Goal: Task Accomplishment & Management: Use online tool/utility

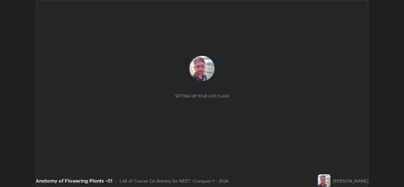
scroll to position [187, 404]
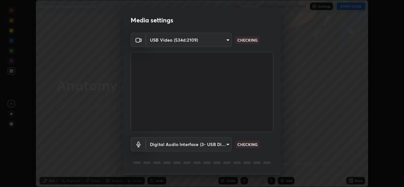
type input "05e0618f62b054dcc40553c7fbd7031c96524e68235480b96fb1515208e4dd7f"
click at [207, 141] on body "Erase all Anatomy of Flowering Plants -01 Recording CLASS STARTS IN 5 MINS Sett…" at bounding box center [202, 93] width 404 height 187
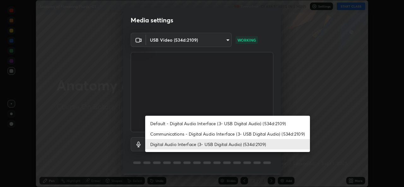
click at [199, 133] on li "Communications - Digital Audio Interface (3- USB Digital Audio) (534d:2109)" at bounding box center [227, 134] width 165 height 10
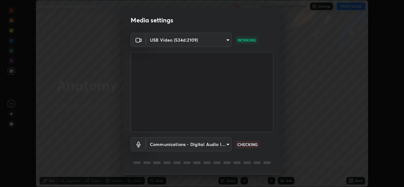
click at [199, 145] on li "Digital Audio Interface (3- USB Digital Audio) (534d:2109)" at bounding box center [206, 144] width 123 height 6
type input "9f550be56df35a7777e3246738e18588b2dd511c7d191a0186286be3b08ef4d4"
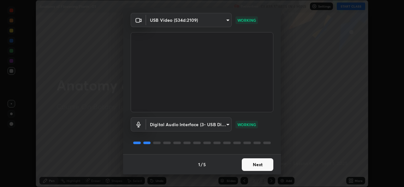
click at [253, 163] on button "Next" at bounding box center [258, 164] width 32 height 13
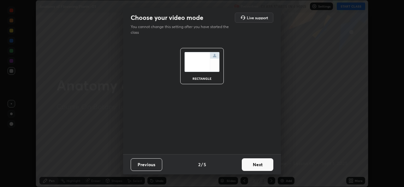
scroll to position [0, 0]
click at [252, 166] on button "Next" at bounding box center [258, 164] width 32 height 13
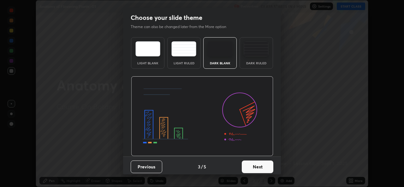
click at [258, 167] on button "Next" at bounding box center [258, 167] width 32 height 13
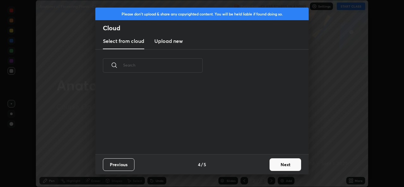
click at [270, 166] on button "Next" at bounding box center [286, 164] width 32 height 13
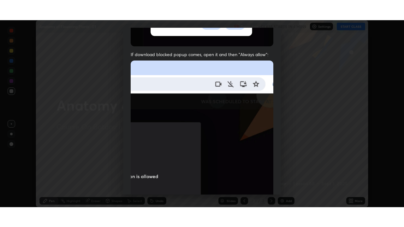
scroll to position [149, 0]
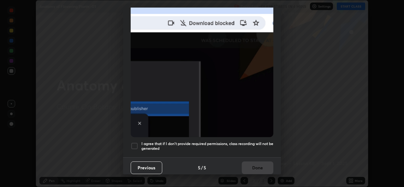
click at [136, 144] on div at bounding box center [135, 146] width 8 height 8
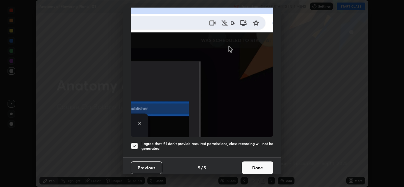
click at [253, 163] on button "Done" at bounding box center [258, 168] width 32 height 13
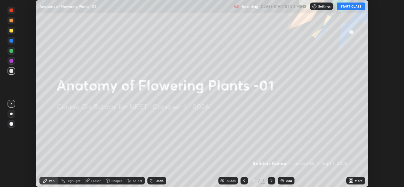
click at [352, 180] on icon at bounding box center [352, 180] width 2 height 2
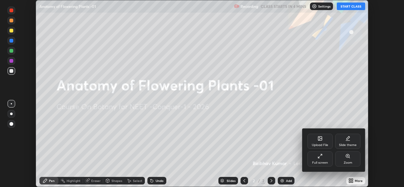
click at [321, 155] on icon at bounding box center [321, 155] width 2 height 2
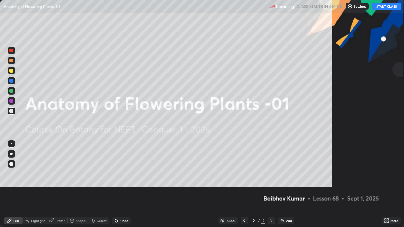
scroll to position [227, 404]
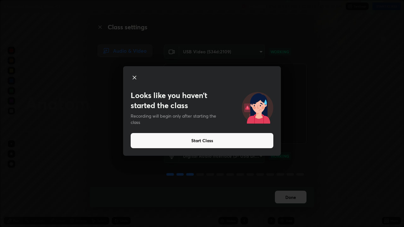
click at [209, 140] on button "Start Class" at bounding box center [202, 140] width 143 height 15
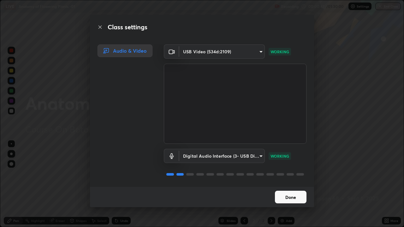
click at [282, 187] on button "Done" at bounding box center [291, 197] width 32 height 13
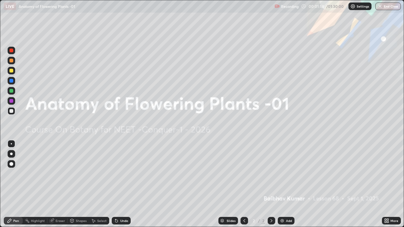
click at [14, 187] on div "Pen" at bounding box center [13, 221] width 19 height 8
click at [11, 154] on div at bounding box center [11, 154] width 3 height 3
click at [385, 187] on icon at bounding box center [386, 220] width 2 height 2
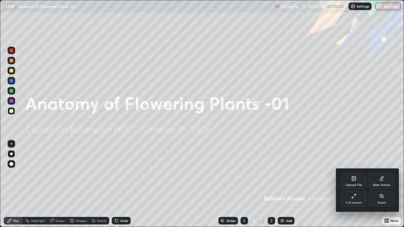
click at [352, 184] on div "Upload File" at bounding box center [354, 185] width 16 height 3
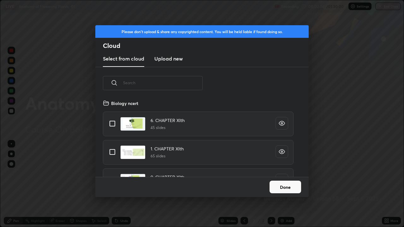
scroll to position [78, 203]
click at [169, 84] on input "text" at bounding box center [163, 82] width 80 height 27
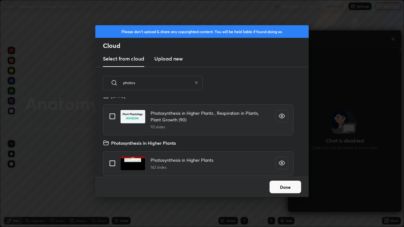
scroll to position [171, 0]
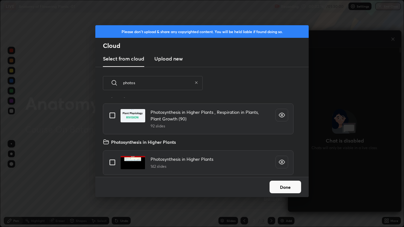
type input "photos"
click at [113, 162] on input "grid" at bounding box center [112, 162] width 13 height 13
checkbox input "true"
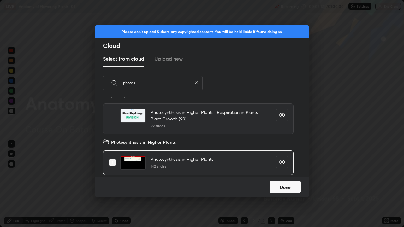
click at [282, 187] on button "Done" at bounding box center [286, 187] width 32 height 13
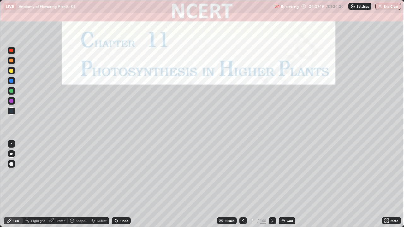
click at [242, 187] on icon at bounding box center [242, 220] width 5 height 5
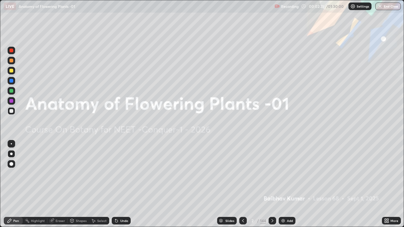
click at [387, 187] on icon at bounding box center [388, 222] width 2 height 2
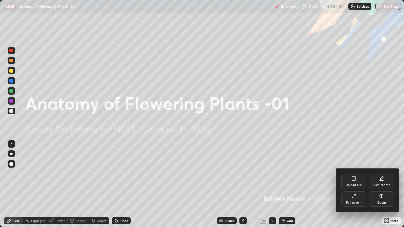
click at [355, 177] on icon at bounding box center [354, 179] width 4 height 4
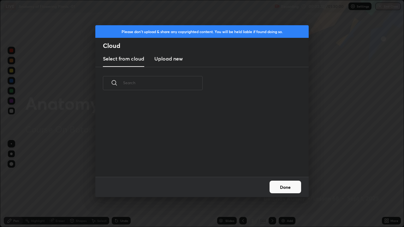
scroll to position [78, 203]
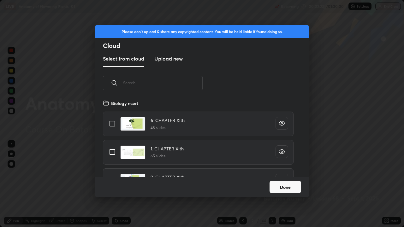
click at [157, 84] on input "text" at bounding box center [163, 82] width 80 height 27
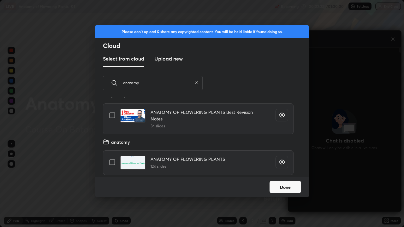
scroll to position [0, 0]
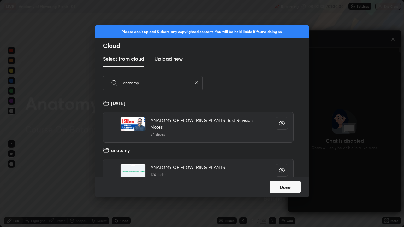
type input "anatomy"
click at [197, 83] on icon at bounding box center [196, 83] width 4 height 4
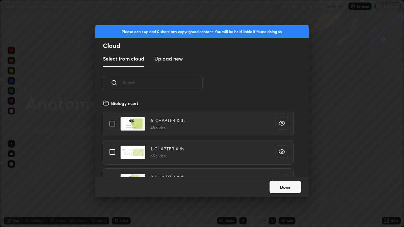
click at [113, 122] on input "grid" at bounding box center [112, 123] width 13 height 13
checkbox input "true"
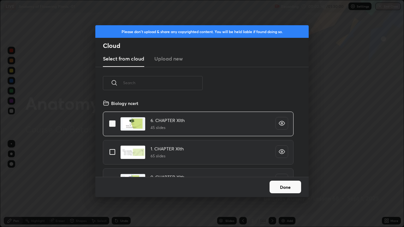
click at [287, 187] on button "Done" at bounding box center [286, 187] width 32 height 13
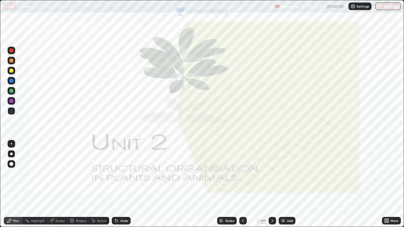
click at [220, 187] on icon at bounding box center [220, 220] width 3 height 2
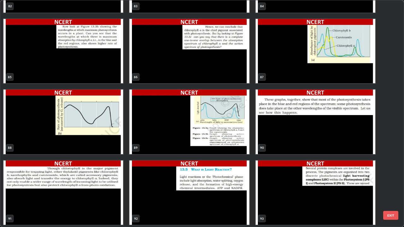
scroll to position [1967, 0]
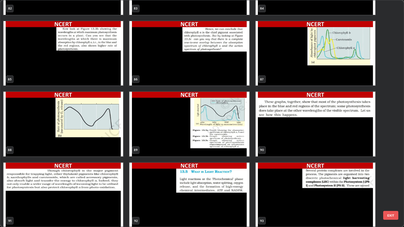
click at [325, 75] on img "grid" at bounding box center [316, 53] width 120 height 65
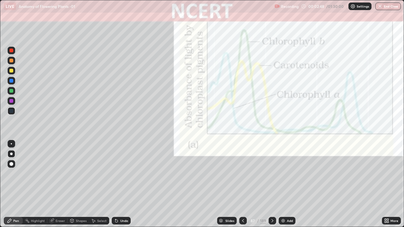
click at [325, 76] on img "grid" at bounding box center [316, 53] width 120 height 65
click at [242, 187] on icon at bounding box center [242, 220] width 5 height 5
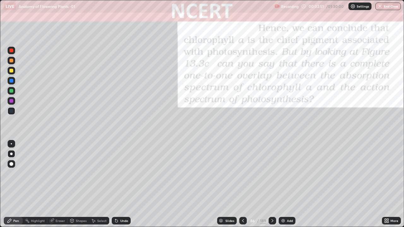
click at [222, 187] on icon at bounding box center [220, 221] width 3 height 1
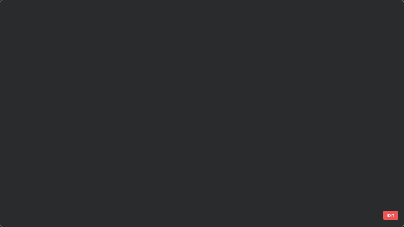
scroll to position [0, 0]
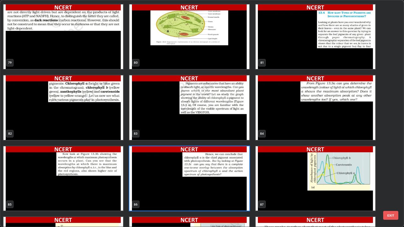
click at [305, 162] on img "grid" at bounding box center [316, 178] width 120 height 65
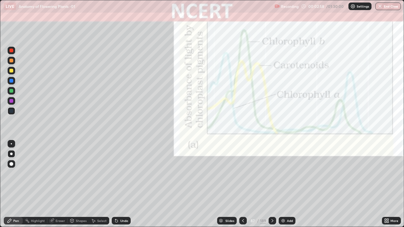
click at [305, 162] on img "grid" at bounding box center [316, 178] width 120 height 65
click at [9, 47] on div at bounding box center [12, 51] width 8 height 8
click at [12, 187] on div "Pen" at bounding box center [13, 221] width 19 height 8
click at [223, 187] on div "Slides" at bounding box center [227, 221] width 20 height 8
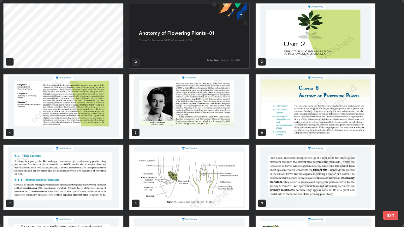
click at [152, 55] on img "grid" at bounding box center [189, 35] width 120 height 65
click at [154, 54] on img "grid" at bounding box center [189, 35] width 120 height 65
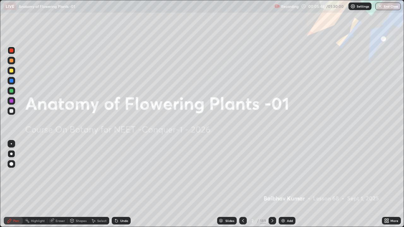
click at [158, 51] on img "grid" at bounding box center [189, 35] width 120 height 65
click at [287, 187] on div "Add" at bounding box center [290, 220] width 6 height 3
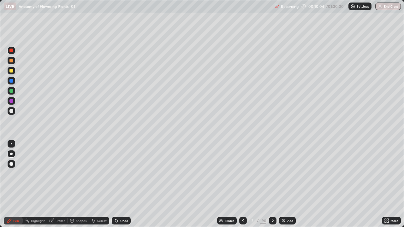
click at [11, 154] on div at bounding box center [11, 154] width 3 height 3
click at [12, 90] on div at bounding box center [11, 91] width 4 height 4
click at [11, 154] on div at bounding box center [11, 154] width 3 height 3
click at [11, 163] on div at bounding box center [11, 164] width 4 height 4
click at [11, 111] on div at bounding box center [11, 111] width 4 height 4
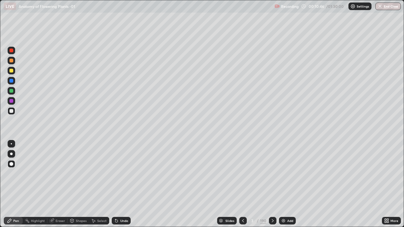
click at [11, 154] on div at bounding box center [11, 154] width 3 height 3
click at [12, 163] on div at bounding box center [11, 164] width 4 height 4
click at [12, 102] on div at bounding box center [11, 101] width 4 height 4
click at [122, 187] on div "Undo" at bounding box center [124, 220] width 8 height 3
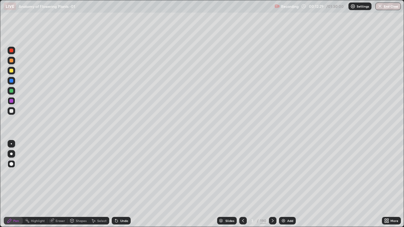
click at [121, 187] on div "Undo" at bounding box center [124, 220] width 8 height 3
click at [119, 187] on div "Undo" at bounding box center [121, 221] width 19 height 8
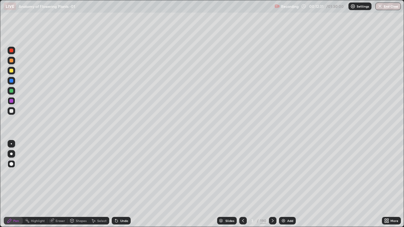
click at [119, 187] on div "Undo" at bounding box center [121, 221] width 19 height 8
click at [118, 187] on div "Undo" at bounding box center [121, 221] width 19 height 8
click at [119, 187] on div "Undo" at bounding box center [121, 221] width 19 height 8
click at [117, 187] on div "Undo" at bounding box center [121, 221] width 19 height 8
click at [11, 110] on div at bounding box center [11, 111] width 4 height 4
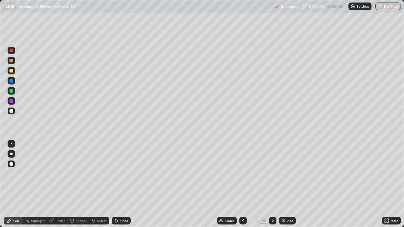
click at [11, 154] on div at bounding box center [11, 154] width 3 height 3
click at [120, 187] on div "Undo" at bounding box center [124, 220] width 8 height 3
click at [116, 187] on icon at bounding box center [116, 221] width 3 height 3
click at [118, 187] on div "Undo" at bounding box center [121, 221] width 19 height 8
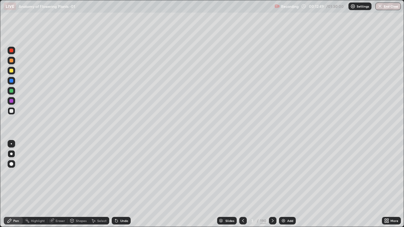
click at [118, 187] on div "Undo" at bounding box center [121, 221] width 19 height 8
click at [116, 187] on icon at bounding box center [116, 221] width 3 height 3
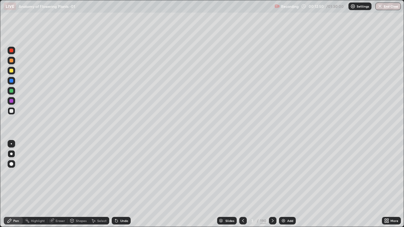
click at [116, 187] on icon at bounding box center [116, 221] width 3 height 3
click at [116, 187] on icon at bounding box center [116, 220] width 5 height 5
click at [116, 187] on icon at bounding box center [116, 221] width 3 height 3
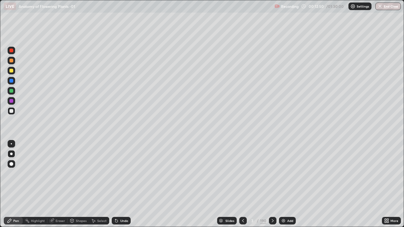
click at [116, 187] on icon at bounding box center [116, 221] width 3 height 3
click at [118, 187] on icon at bounding box center [116, 220] width 5 height 5
click at [116, 187] on icon at bounding box center [116, 220] width 5 height 5
click at [115, 187] on icon at bounding box center [116, 221] width 3 height 3
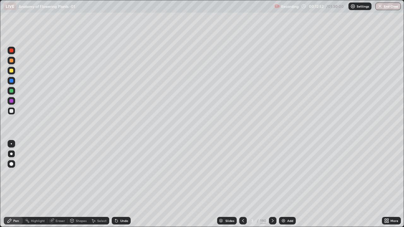
click at [107, 187] on div "Select" at bounding box center [99, 221] width 20 height 8
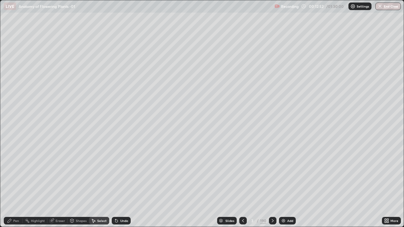
click at [117, 187] on icon at bounding box center [116, 220] width 5 height 5
click at [118, 187] on div "Undo" at bounding box center [121, 221] width 19 height 8
click at [120, 187] on div "Undo" at bounding box center [121, 221] width 19 height 8
click at [21, 49] on div "0 ° Undo Copy Duplicate Duplicate to new slide Delete" at bounding box center [201, 113] width 403 height 227
click at [15, 187] on div "Pen" at bounding box center [16, 220] width 6 height 3
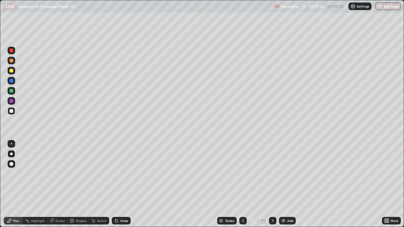
click at [11, 50] on div at bounding box center [11, 51] width 4 height 4
click at [11, 81] on div at bounding box center [11, 81] width 4 height 4
click at [287, 187] on div "Add" at bounding box center [290, 220] width 6 height 3
click at [18, 187] on div "Pen" at bounding box center [16, 220] width 6 height 3
click at [11, 154] on div at bounding box center [11, 154] width 3 height 3
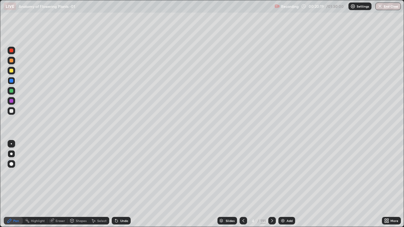
click at [12, 107] on div at bounding box center [12, 111] width 8 height 8
click at [122, 187] on div "Undo" at bounding box center [121, 221] width 19 height 8
click at [120, 187] on div "Undo" at bounding box center [121, 221] width 19 height 8
click at [12, 72] on div at bounding box center [11, 71] width 4 height 4
click at [243, 187] on icon at bounding box center [243, 220] width 5 height 5
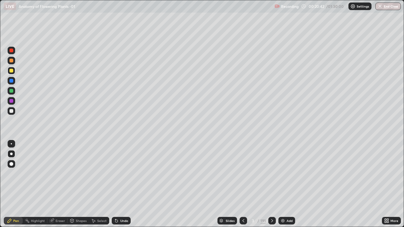
click at [271, 187] on icon at bounding box center [272, 220] width 5 height 5
click at [241, 187] on div at bounding box center [244, 221] width 8 height 8
click at [288, 187] on div "Add" at bounding box center [290, 220] width 6 height 3
click at [271, 187] on icon at bounding box center [272, 220] width 5 height 5
click at [10, 61] on div at bounding box center [11, 61] width 4 height 4
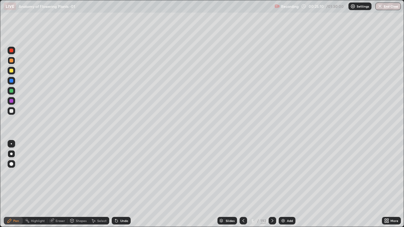
click at [11, 71] on div at bounding box center [11, 71] width 4 height 4
click at [9, 92] on div at bounding box center [11, 91] width 4 height 4
click at [13, 151] on div at bounding box center [12, 154] width 8 height 8
click at [10, 80] on div at bounding box center [11, 81] width 4 height 4
click at [11, 52] on div at bounding box center [11, 51] width 4 height 4
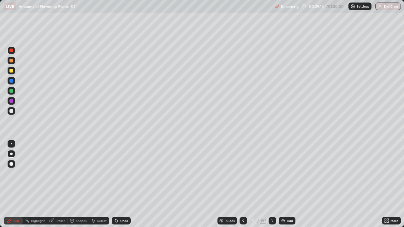
click at [243, 187] on icon at bounding box center [243, 220] width 5 height 5
click at [56, 187] on div "Eraser" at bounding box center [60, 220] width 9 height 3
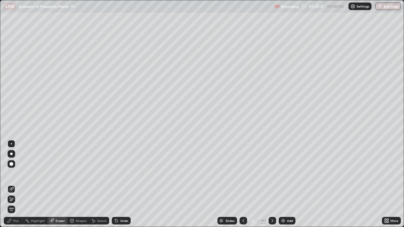
click at [10, 187] on icon at bounding box center [10, 198] width 1 height 1
click at [9, 187] on icon at bounding box center [9, 220] width 5 height 5
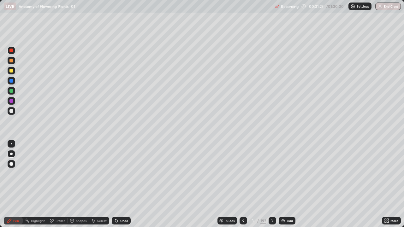
click at [11, 70] on div at bounding box center [11, 71] width 4 height 4
click at [272, 187] on icon at bounding box center [272, 220] width 5 height 5
click at [271, 187] on icon at bounding box center [272, 220] width 5 height 5
click at [243, 187] on icon at bounding box center [243, 220] width 5 height 5
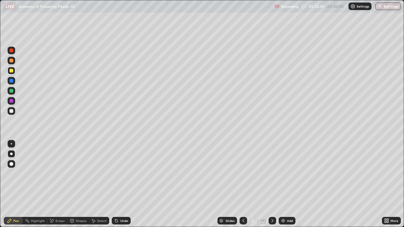
click at [271, 187] on icon at bounding box center [272, 220] width 2 height 3
click at [272, 187] on icon at bounding box center [272, 220] width 5 height 5
click at [14, 187] on div "Pen" at bounding box center [13, 221] width 19 height 8
click at [55, 187] on div "Eraser" at bounding box center [57, 221] width 20 height 8
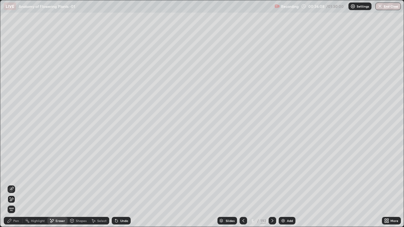
click at [10, 187] on icon at bounding box center [11, 188] width 3 height 3
click at [14, 187] on div "Pen" at bounding box center [16, 220] width 6 height 3
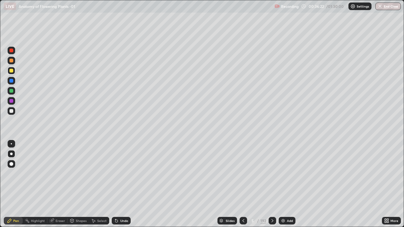
click at [56, 187] on div "Eraser" at bounding box center [60, 220] width 9 height 3
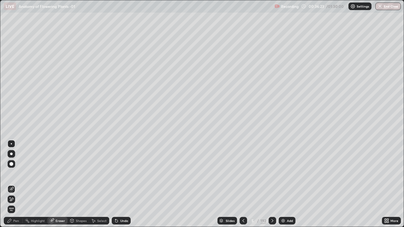
click at [11, 187] on icon at bounding box center [11, 189] width 5 height 5
click at [13, 187] on div "Pen" at bounding box center [16, 220] width 6 height 3
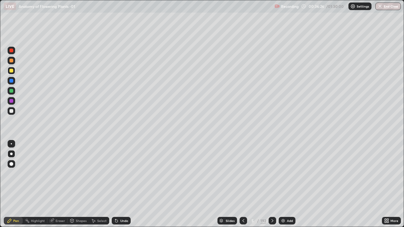
click at [12, 187] on div "Pen" at bounding box center [13, 221] width 19 height 8
click at [10, 187] on icon at bounding box center [9, 220] width 5 height 5
click at [13, 187] on div "Pen" at bounding box center [13, 221] width 19 height 8
click at [12, 154] on div at bounding box center [11, 154] width 3 height 3
click at [219, 187] on icon at bounding box center [221, 221] width 4 height 4
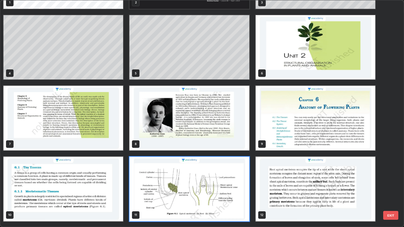
scroll to position [60, 0]
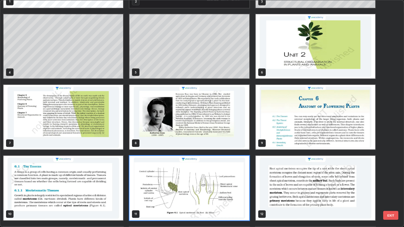
click at [277, 133] on img "grid" at bounding box center [316, 117] width 120 height 65
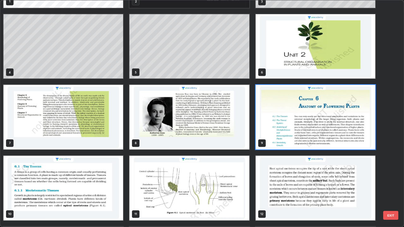
click at [279, 134] on img "grid" at bounding box center [316, 117] width 120 height 65
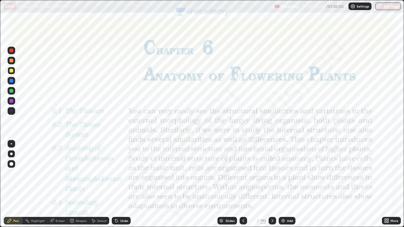
click at [14, 187] on div "Pen" at bounding box center [16, 220] width 6 height 3
click at [60, 187] on div "Eraser" at bounding box center [60, 220] width 9 height 3
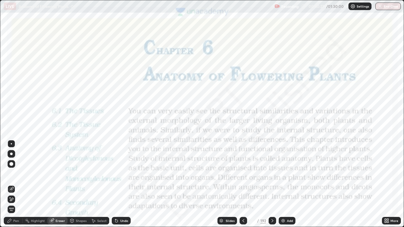
click at [35, 187] on div "Highlight" at bounding box center [38, 220] width 14 height 3
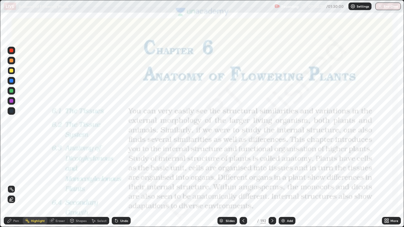
click at [13, 187] on icon at bounding box center [11, 202] width 4 height 0
click at [11, 51] on div at bounding box center [11, 51] width 4 height 4
click at [12, 187] on div "Pen" at bounding box center [13, 221] width 19 height 8
click at [222, 187] on icon at bounding box center [221, 221] width 4 height 4
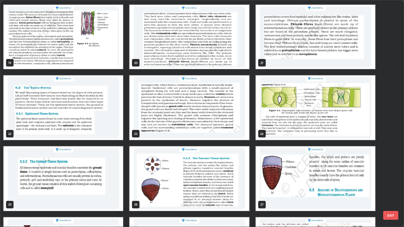
scroll to position [424, 0]
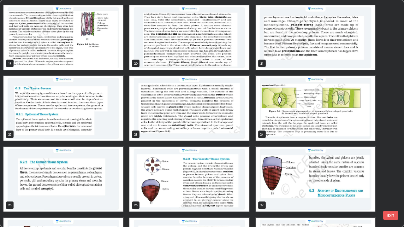
click at [81, 120] on img "grid" at bounding box center [63, 108] width 120 height 65
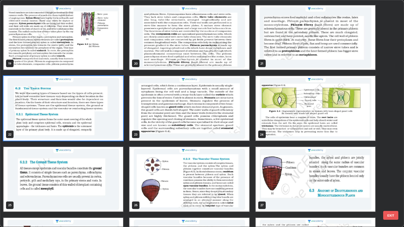
click at [81, 120] on img "grid" at bounding box center [63, 108] width 120 height 65
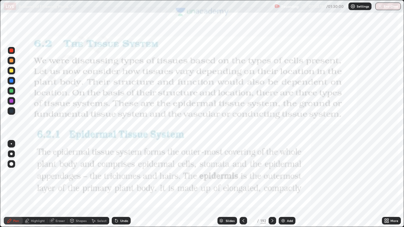
click at [80, 121] on img "grid" at bounding box center [63, 108] width 120 height 65
click at [76, 187] on div "Shapes" at bounding box center [81, 220] width 11 height 3
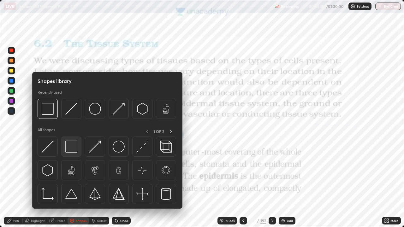
click at [71, 145] on img at bounding box center [71, 147] width 12 height 12
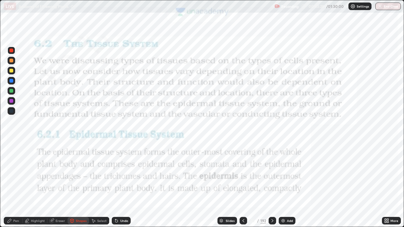
click at [9, 47] on div at bounding box center [12, 51] width 8 height 8
click at [10, 187] on icon at bounding box center [9, 220] width 5 height 5
click at [12, 110] on div at bounding box center [11, 111] width 4 height 4
click at [13, 50] on div at bounding box center [11, 51] width 4 height 4
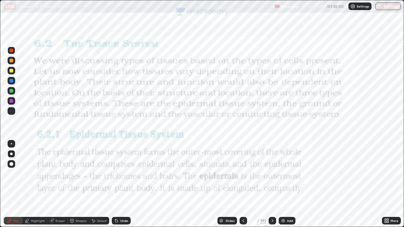
click at [220, 187] on icon at bounding box center [221, 221] width 4 height 4
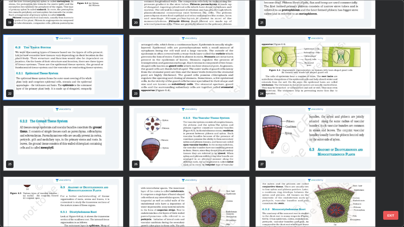
scroll to position [470, 0]
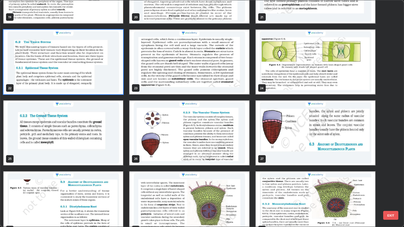
click at [89, 141] on img "grid" at bounding box center [63, 133] width 120 height 65
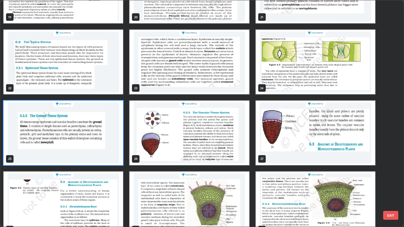
click at [89, 141] on img "grid" at bounding box center [63, 133] width 120 height 65
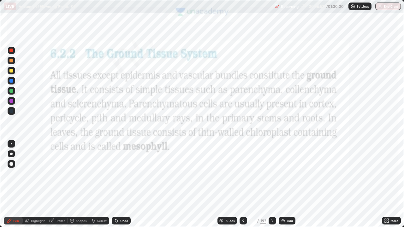
click at [91, 142] on img "grid" at bounding box center [63, 133] width 120 height 65
click at [78, 187] on div "Shapes" at bounding box center [78, 221] width 21 height 8
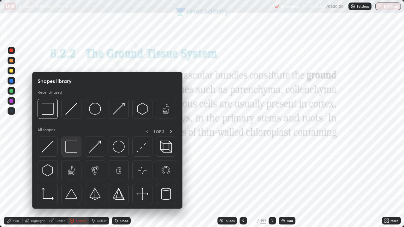
click at [71, 147] on img at bounding box center [71, 147] width 12 height 12
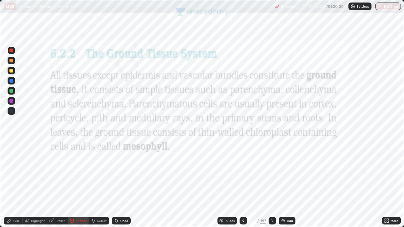
click at [17, 187] on div "Pen" at bounding box center [16, 220] width 6 height 3
click at [11, 110] on div at bounding box center [11, 111] width 4 height 4
click at [12, 91] on div at bounding box center [11, 91] width 4 height 4
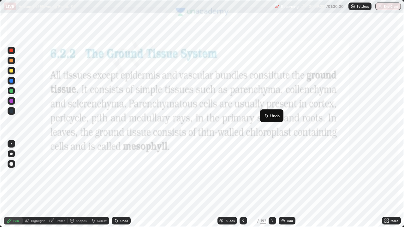
click at [12, 111] on div at bounding box center [11, 111] width 4 height 4
click at [12, 50] on div at bounding box center [11, 51] width 4 height 4
click at [11, 112] on div at bounding box center [11, 111] width 4 height 4
click at [14, 187] on div "Pen" at bounding box center [16, 220] width 6 height 3
click at [13, 187] on div "Pen" at bounding box center [13, 221] width 19 height 8
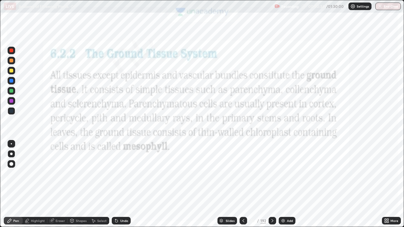
click at [223, 187] on div "Slides" at bounding box center [227, 221] width 20 height 8
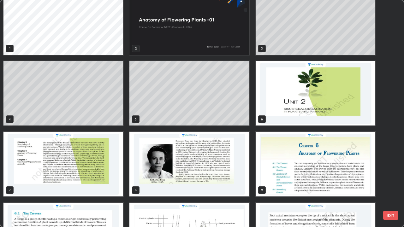
scroll to position [0, 0]
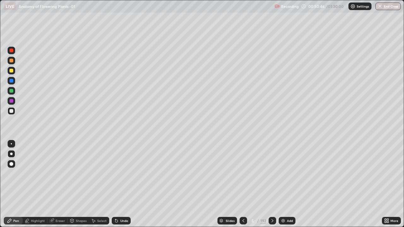
click at [16, 187] on div "Pen" at bounding box center [16, 220] width 6 height 3
click at [56, 187] on div "Eraser" at bounding box center [60, 220] width 9 height 3
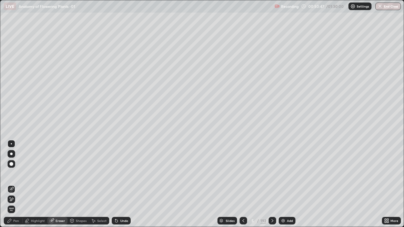
click at [12, 187] on icon at bounding box center [11, 189] width 5 height 5
click at [12, 187] on div "Pen" at bounding box center [13, 221] width 19 height 8
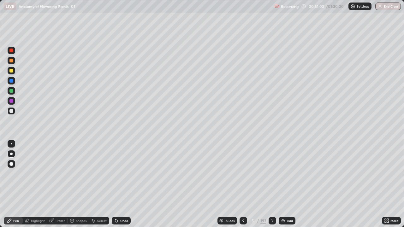
click at [222, 187] on div "Slides" at bounding box center [227, 221] width 20 height 8
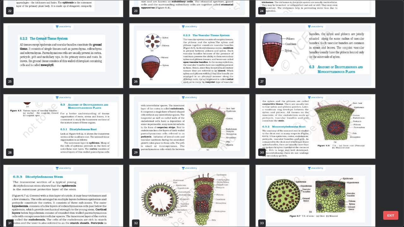
scroll to position [548, 0]
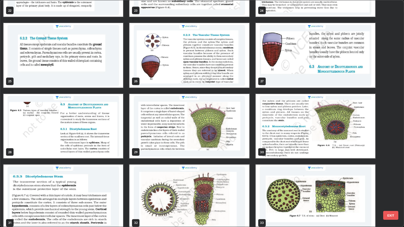
click at [82, 67] on img "grid" at bounding box center [63, 55] width 120 height 65
click at [81, 69] on img "grid" at bounding box center [63, 55] width 120 height 65
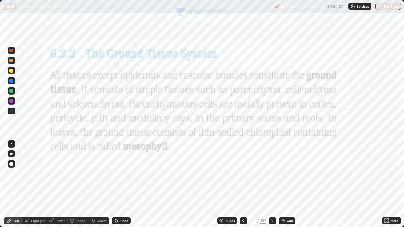
click at [82, 70] on img "grid" at bounding box center [63, 55] width 120 height 65
click at [12, 187] on div "Pen" at bounding box center [13, 221] width 19 height 8
click at [16, 187] on div "Pen" at bounding box center [16, 220] width 6 height 3
click at [12, 48] on div at bounding box center [12, 51] width 8 height 8
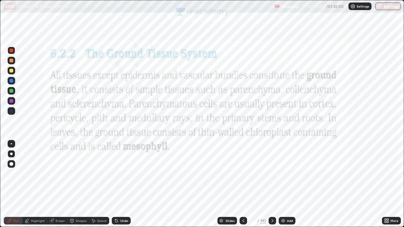
click at [5, 187] on div "Pen" at bounding box center [13, 221] width 19 height 8
click at [220, 187] on icon at bounding box center [221, 220] width 3 height 2
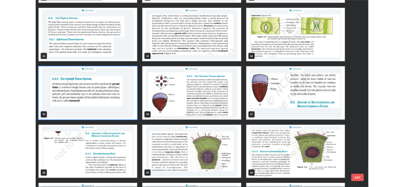
scroll to position [493, 0]
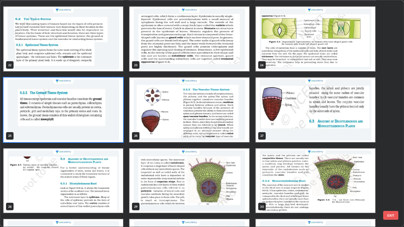
click at [152, 112] on img "grid" at bounding box center [189, 110] width 120 height 65
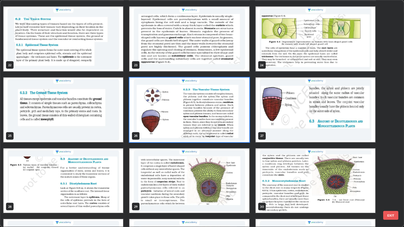
click at [152, 112] on img "grid" at bounding box center [189, 110] width 120 height 65
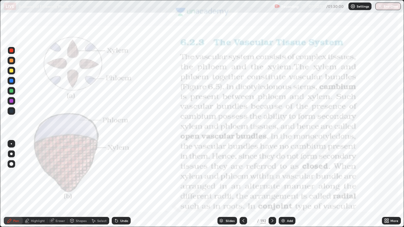
click at [153, 113] on img "grid" at bounding box center [189, 110] width 120 height 65
click at [152, 110] on img "grid" at bounding box center [189, 110] width 120 height 65
click at [10, 51] on div at bounding box center [11, 51] width 4 height 4
click at [9, 187] on icon at bounding box center [9, 220] width 5 height 5
click at [11, 154] on div at bounding box center [11, 154] width 3 height 3
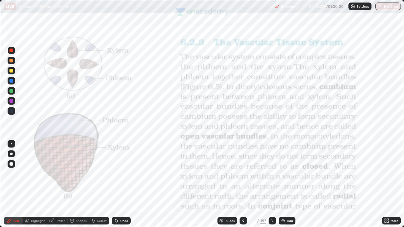
click at [386, 187] on icon at bounding box center [386, 220] width 2 height 2
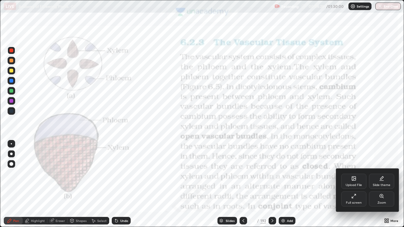
click at [360, 187] on div "Full screen" at bounding box center [353, 199] width 25 height 15
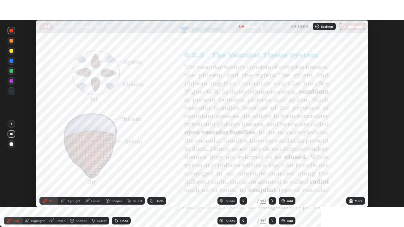
scroll to position [31371, 31154]
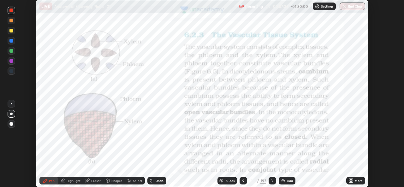
click at [351, 180] on icon at bounding box center [350, 180] width 5 height 5
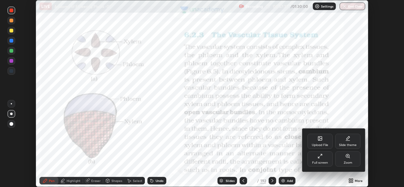
click at [324, 161] on div "Full screen" at bounding box center [320, 162] width 16 height 3
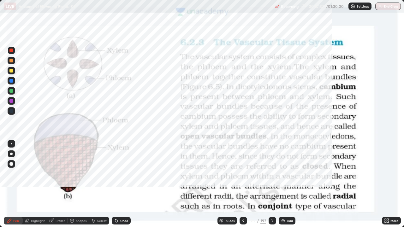
scroll to position [227, 404]
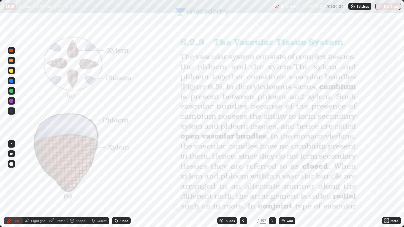
click at [56, 187] on div "Eraser" at bounding box center [60, 220] width 9 height 3
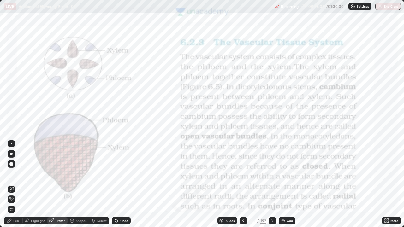
click at [11, 187] on icon at bounding box center [11, 199] width 5 height 5
click at [34, 187] on div "Highlight" at bounding box center [38, 220] width 14 height 3
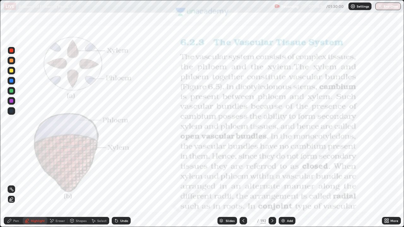
click at [115, 187] on icon at bounding box center [115, 219] width 1 height 1
click at [117, 187] on icon at bounding box center [116, 220] width 5 height 5
click at [120, 187] on div "Undo" at bounding box center [121, 221] width 19 height 8
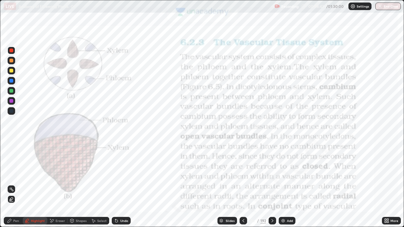
click at [120, 187] on div "Undo" at bounding box center [124, 220] width 8 height 3
click at [122, 187] on div "Undo" at bounding box center [121, 221] width 19 height 8
click at [9, 49] on div at bounding box center [12, 51] width 8 height 8
click at [12, 187] on div "Pen" at bounding box center [13, 221] width 19 height 8
click at [272, 187] on icon at bounding box center [272, 220] width 5 height 5
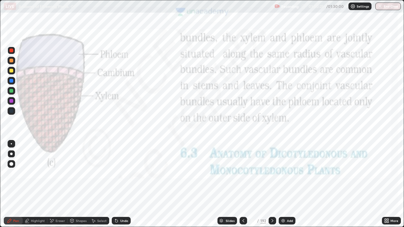
click at [243, 187] on icon at bounding box center [243, 220] width 5 height 5
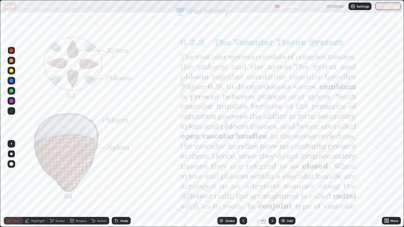
click at [271, 187] on icon at bounding box center [272, 220] width 2 height 3
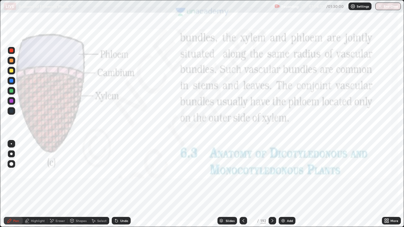
click at [242, 187] on icon at bounding box center [243, 220] width 2 height 3
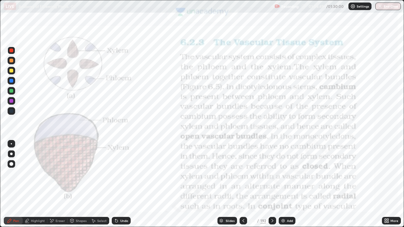
click at [271, 187] on icon at bounding box center [272, 220] width 5 height 5
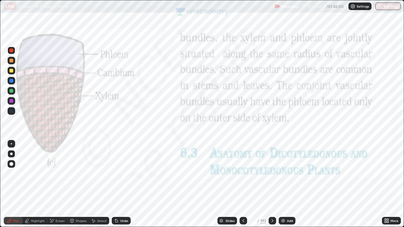
click at [243, 187] on icon at bounding box center [243, 220] width 5 height 5
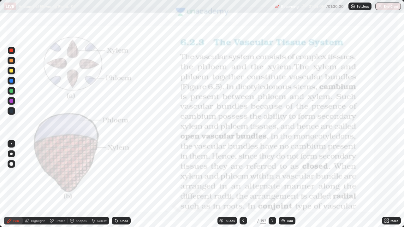
click at [273, 187] on icon at bounding box center [272, 220] width 5 height 5
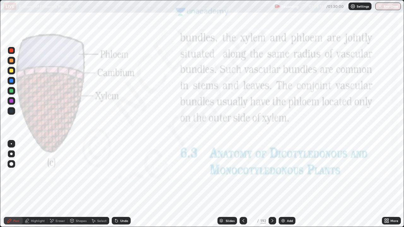
click at [11, 144] on div at bounding box center [11, 143] width 1 height 1
click at [243, 187] on icon at bounding box center [243, 220] width 2 height 3
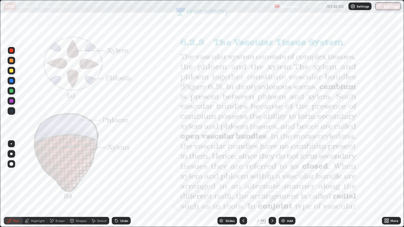
click at [271, 187] on icon at bounding box center [272, 220] width 5 height 5
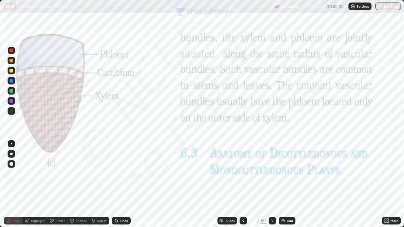
click at [272, 187] on icon at bounding box center [272, 220] width 5 height 5
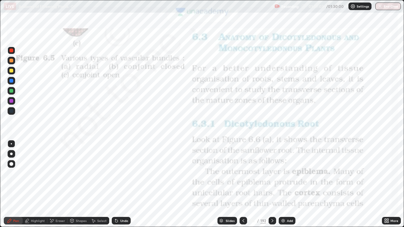
click at [11, 49] on div at bounding box center [11, 51] width 4 height 4
click at [12, 187] on icon at bounding box center [9, 220] width 5 height 5
click at [242, 187] on icon at bounding box center [243, 220] width 2 height 3
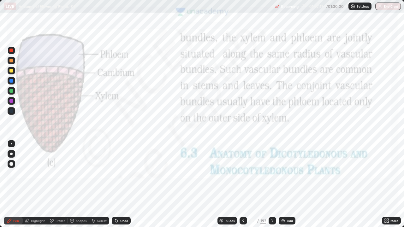
click at [243, 187] on icon at bounding box center [243, 220] width 5 height 5
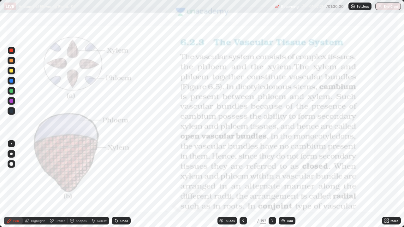
click at [41, 187] on div "Highlight" at bounding box center [38, 220] width 14 height 3
click at [11, 187] on icon at bounding box center [10, 199] width 1 height 1
click at [11, 110] on div at bounding box center [11, 111] width 4 height 4
click at [10, 50] on div at bounding box center [11, 51] width 4 height 4
click at [272, 187] on icon at bounding box center [272, 220] width 5 height 5
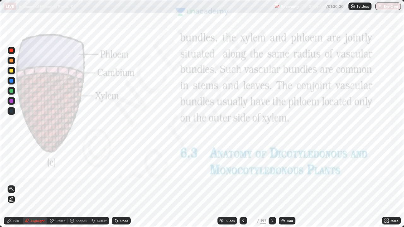
click at [285, 187] on img at bounding box center [283, 220] width 5 height 5
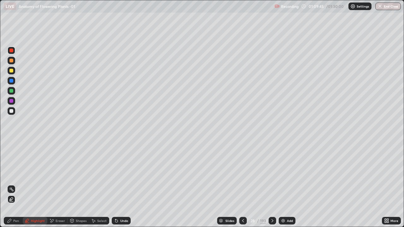
click at [13, 113] on div at bounding box center [12, 111] width 8 height 8
click at [17, 187] on div "Pen" at bounding box center [16, 220] width 6 height 3
click at [13, 187] on div "Pen" at bounding box center [13, 221] width 19 height 8
click at [241, 187] on icon at bounding box center [242, 220] width 5 height 5
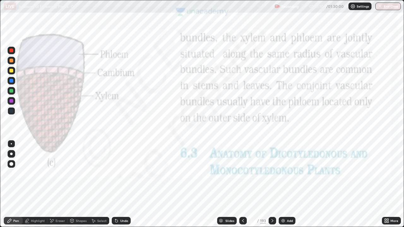
click at [242, 187] on icon at bounding box center [242, 220] width 5 height 5
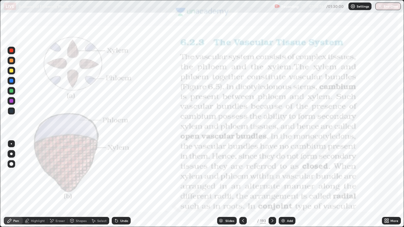
click at [56, 187] on div "Eraser" at bounding box center [60, 220] width 9 height 3
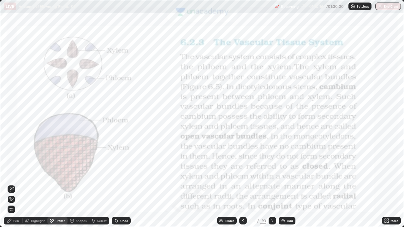
click at [10, 187] on span "Erase all" at bounding box center [11, 210] width 7 height 4
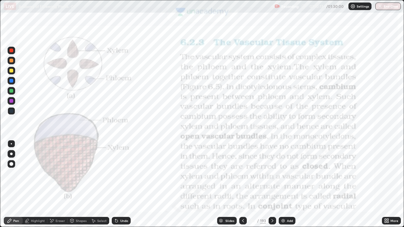
click at [6, 187] on div "Pen" at bounding box center [13, 221] width 19 height 8
click at [8, 151] on div at bounding box center [12, 154] width 8 height 10
click at [128, 187] on div "Undo" at bounding box center [121, 221] width 19 height 8
click at [127, 187] on div "Undo" at bounding box center [124, 220] width 8 height 3
click at [122, 187] on div "Undo" at bounding box center [121, 221] width 19 height 8
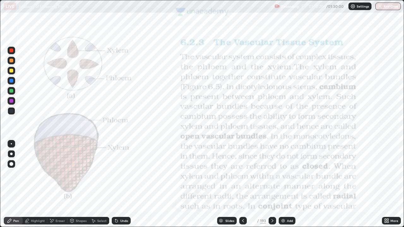
click at [120, 187] on div "Undo" at bounding box center [124, 220] width 8 height 3
click at [118, 187] on icon at bounding box center [116, 220] width 5 height 5
click at [117, 187] on icon at bounding box center [116, 220] width 5 height 5
click at [116, 187] on icon at bounding box center [116, 221] width 3 height 3
click at [242, 187] on icon at bounding box center [242, 220] width 5 height 5
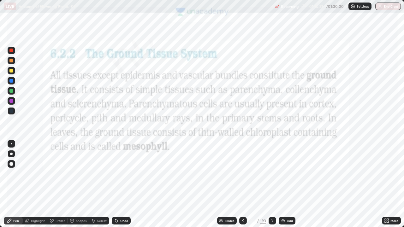
click at [244, 187] on icon at bounding box center [242, 220] width 5 height 5
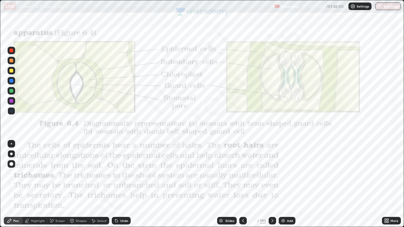
click at [241, 187] on icon at bounding box center [242, 220] width 5 height 5
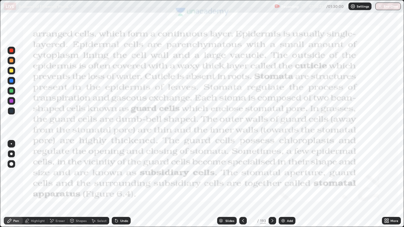
click at [239, 187] on div at bounding box center [243, 221] width 8 height 8
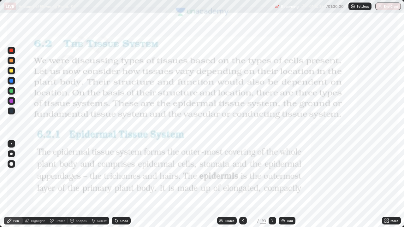
click at [12, 187] on div "Pen" at bounding box center [13, 221] width 19 height 8
click at [9, 157] on div at bounding box center [12, 154] width 8 height 8
click at [12, 187] on div "Pen" at bounding box center [13, 221] width 19 height 8
click at [16, 187] on div "Pen" at bounding box center [13, 221] width 19 height 8
click at [10, 155] on div at bounding box center [11, 154] width 3 height 3
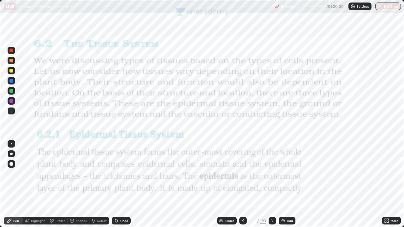
click at [10, 49] on div at bounding box center [11, 51] width 4 height 4
click at [271, 187] on icon at bounding box center [272, 220] width 2 height 3
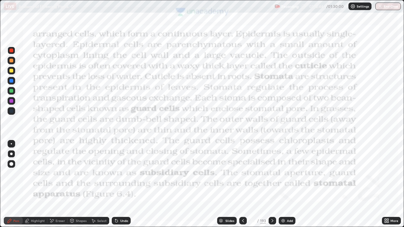
click at [12, 187] on div "Pen" at bounding box center [13, 221] width 19 height 8
click at [11, 187] on icon at bounding box center [10, 221] width 4 height 4
click at [12, 187] on icon at bounding box center [9, 220] width 5 height 5
click at [288, 187] on div "Add" at bounding box center [287, 221] width 17 height 8
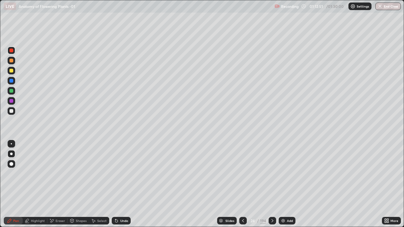
click at [11, 91] on div at bounding box center [11, 91] width 4 height 4
click at [78, 187] on div "Shapes" at bounding box center [81, 220] width 11 height 3
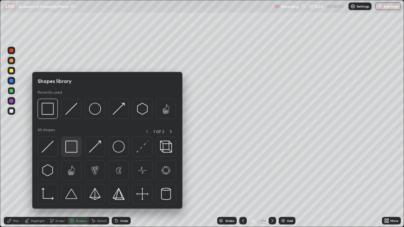
click at [71, 146] on img at bounding box center [71, 147] width 12 height 12
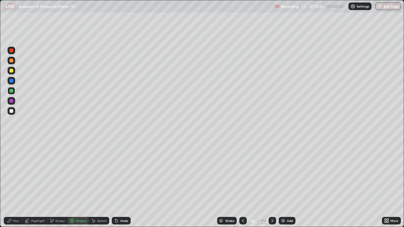
click at [11, 100] on div at bounding box center [11, 101] width 4 height 4
click at [15, 187] on div "Pen" at bounding box center [16, 220] width 6 height 3
click at [12, 69] on div at bounding box center [11, 71] width 4 height 4
click at [11, 50] on div at bounding box center [11, 51] width 4 height 4
click at [12, 91] on div at bounding box center [11, 91] width 4 height 4
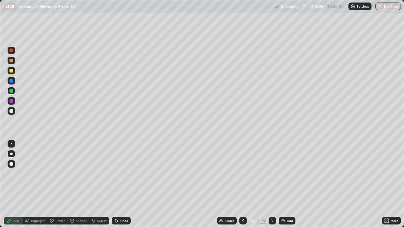
click at [57, 187] on div "Eraser" at bounding box center [60, 220] width 9 height 3
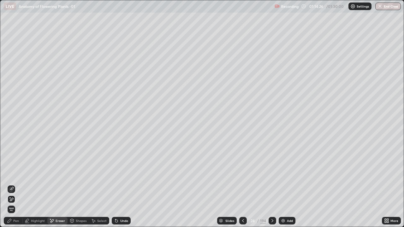
click at [12, 187] on icon at bounding box center [11, 189] width 5 height 5
click at [15, 187] on div "Pen" at bounding box center [16, 220] width 6 height 3
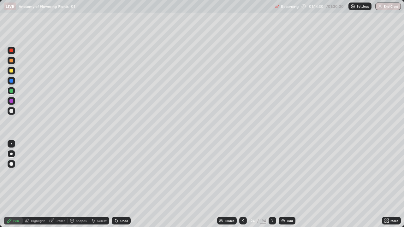
click at [54, 187] on div "Eraser" at bounding box center [57, 221] width 20 height 8
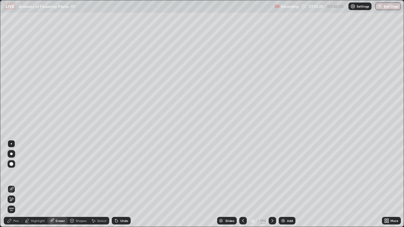
click at [13, 187] on icon at bounding box center [11, 189] width 5 height 5
click at [16, 187] on div "Pen" at bounding box center [16, 220] width 6 height 3
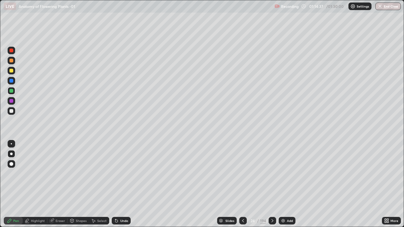
click at [13, 49] on div at bounding box center [11, 51] width 4 height 4
click at [12, 88] on div at bounding box center [12, 91] width 8 height 8
click at [11, 50] on div at bounding box center [11, 51] width 4 height 4
click at [12, 90] on div at bounding box center [11, 91] width 4 height 4
click at [11, 154] on div at bounding box center [11, 154] width 3 height 3
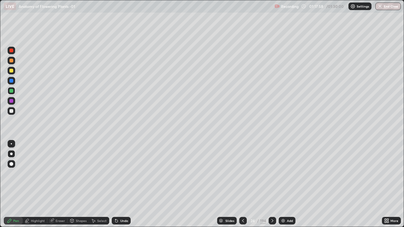
click at [11, 92] on div at bounding box center [11, 91] width 4 height 4
click at [11, 90] on div at bounding box center [11, 91] width 4 height 4
click at [9, 90] on div at bounding box center [11, 91] width 4 height 4
click at [11, 101] on div at bounding box center [11, 101] width 4 height 4
click at [12, 187] on div "Pen" at bounding box center [13, 221] width 19 height 8
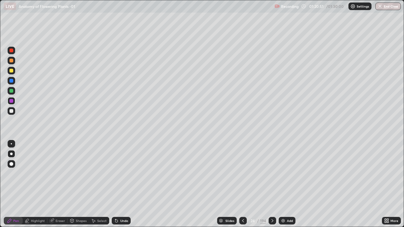
click at [11, 154] on div at bounding box center [11, 154] width 3 height 3
click at [9, 156] on div at bounding box center [12, 154] width 8 height 8
click at [11, 153] on div at bounding box center [11, 154] width 3 height 3
click at [11, 187] on icon at bounding box center [9, 220] width 5 height 5
click at [10, 187] on icon at bounding box center [9, 220] width 5 height 5
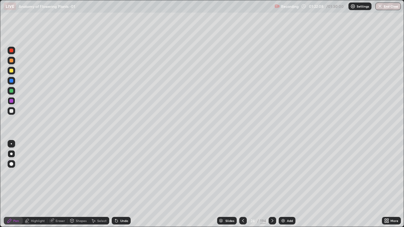
click at [10, 70] on div at bounding box center [11, 71] width 4 height 4
click at [11, 187] on icon at bounding box center [9, 220] width 5 height 5
click at [55, 187] on div "Eraser" at bounding box center [57, 221] width 20 height 8
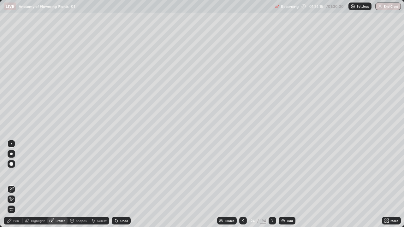
click at [10, 187] on icon at bounding box center [10, 198] width 1 height 1
click at [13, 187] on div "Pen" at bounding box center [16, 220] width 6 height 3
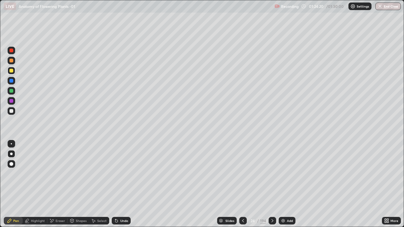
click at [16, 187] on div "Pen" at bounding box center [13, 221] width 19 height 8
click at [12, 187] on div "Pen" at bounding box center [13, 221] width 19 height 8
click at [222, 187] on icon at bounding box center [221, 221] width 4 height 4
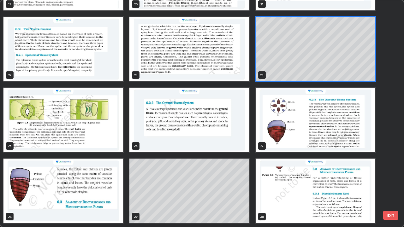
scroll to position [486, 0]
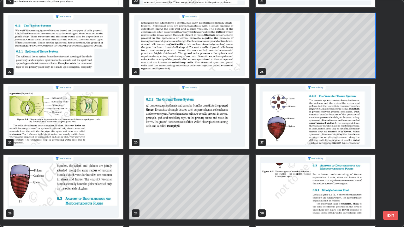
click at [96, 125] on img "grid" at bounding box center [63, 116] width 120 height 65
click at [94, 127] on img "grid" at bounding box center [63, 116] width 120 height 65
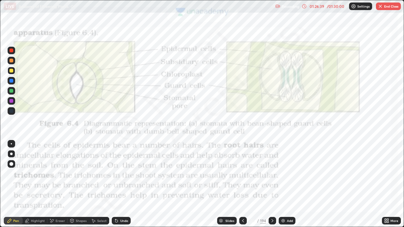
click at [93, 128] on img "grid" at bounding box center [63, 116] width 120 height 65
click at [18, 187] on div "Pen" at bounding box center [13, 221] width 19 height 8
click at [11, 144] on div at bounding box center [11, 143] width 1 height 1
click at [12, 49] on div at bounding box center [11, 51] width 4 height 4
click at [13, 49] on div at bounding box center [11, 51] width 4 height 4
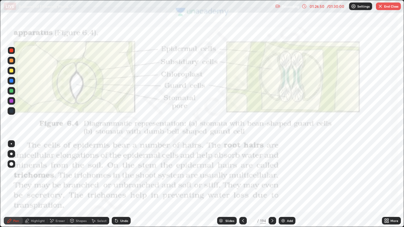
click at [12, 164] on div at bounding box center [11, 164] width 4 height 4
click at [242, 187] on icon at bounding box center [242, 220] width 5 height 5
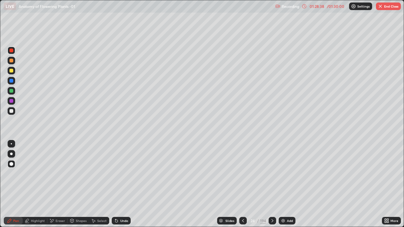
click at [240, 187] on div at bounding box center [243, 221] width 8 height 8
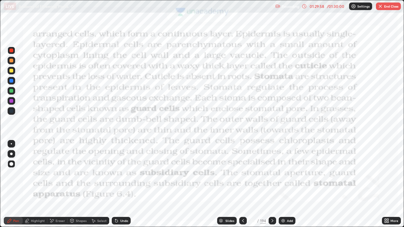
click at [388, 9] on button "End Class" at bounding box center [388, 7] width 25 height 8
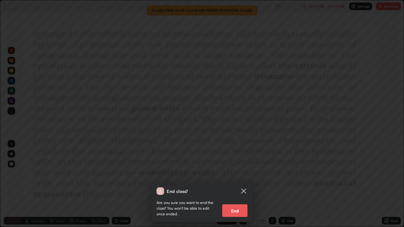
click at [233, 187] on button "End" at bounding box center [234, 210] width 25 height 13
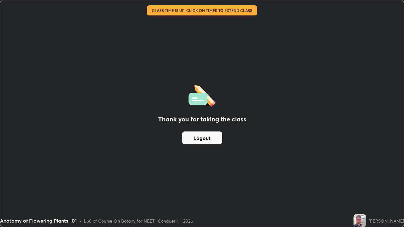
click at [209, 137] on button "Logout" at bounding box center [202, 138] width 40 height 13
